Goal: Find specific page/section: Find specific page/section

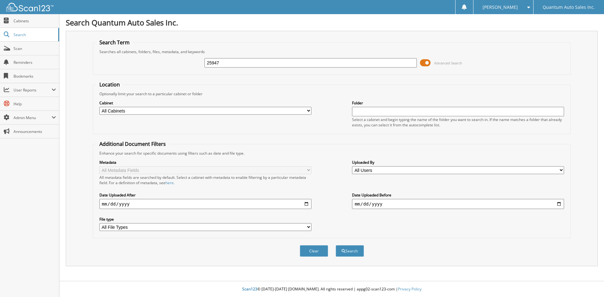
type input "25947"
click at [335, 245] on button "Search" at bounding box center [349, 251] width 28 height 12
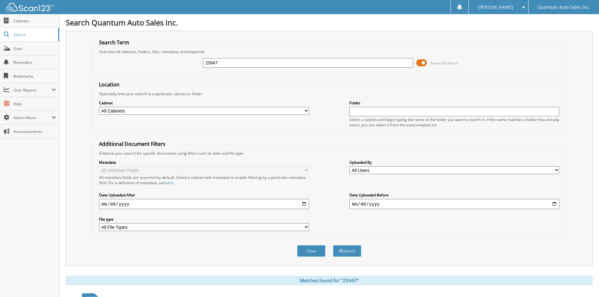
scroll to position [115, 0]
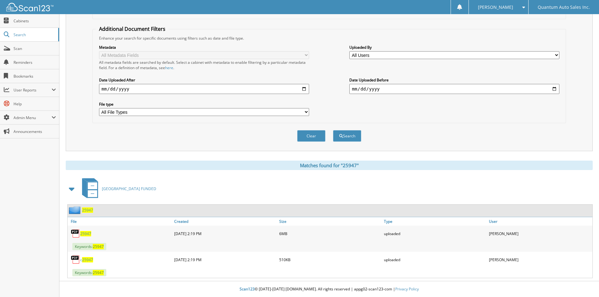
click at [88, 235] on span "25947" at bounding box center [85, 233] width 11 height 5
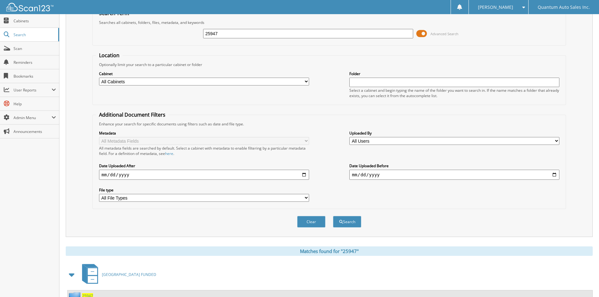
scroll to position [0, 0]
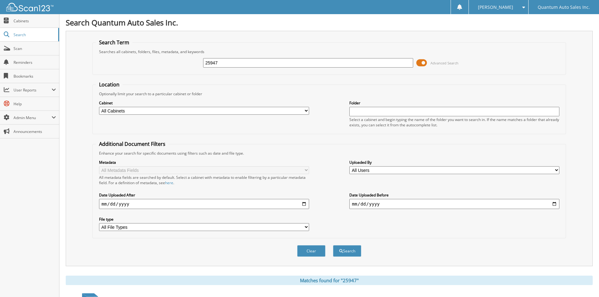
drag, startPoint x: 232, startPoint y: 63, endPoint x: 80, endPoint y: 59, distance: 152.2
click at [92, 64] on fieldset "Search Term Searches all cabinets, folders, files, metadata, and keywords 25947…" at bounding box center [328, 57] width 473 height 36
type input "24070"
click at [333, 245] on button "Search" at bounding box center [347, 251] width 28 height 12
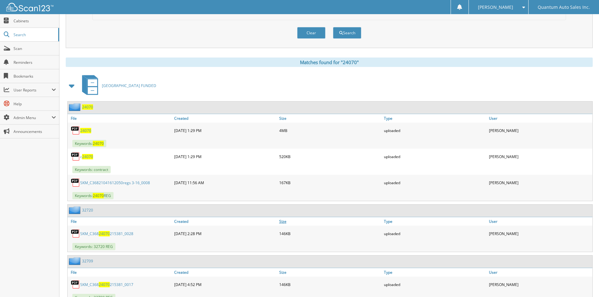
scroll to position [220, 0]
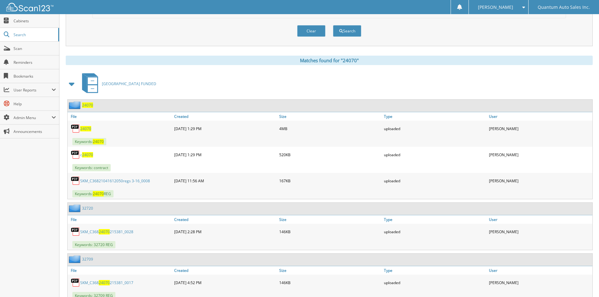
click at [88, 127] on span "24070" at bounding box center [85, 128] width 11 height 5
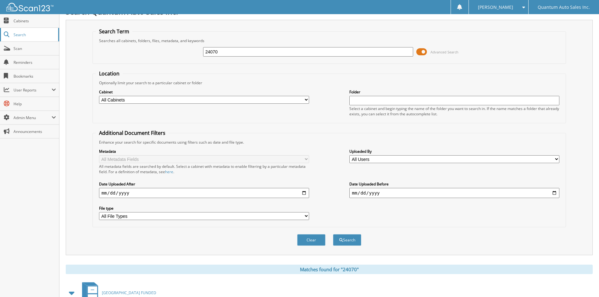
scroll to position [0, 0]
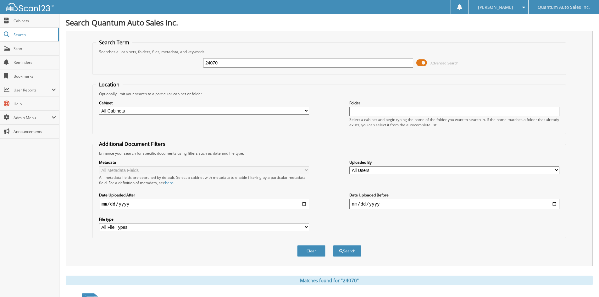
click at [35, 7] on img at bounding box center [29, 7] width 47 height 8
